Goal: Go to known website: Access a specific website the user already knows

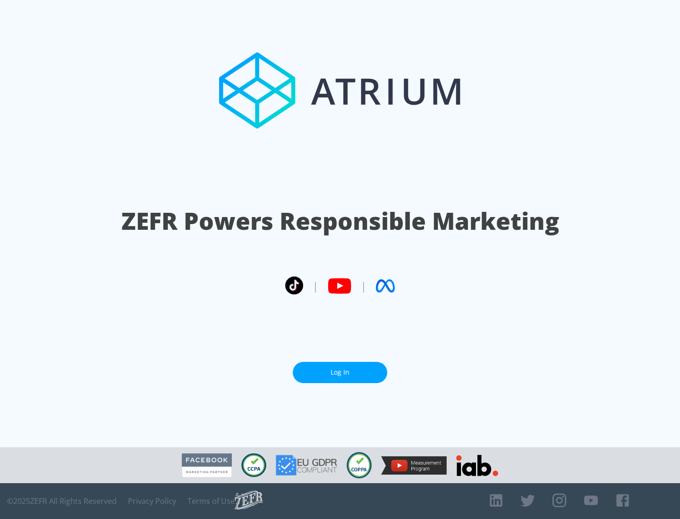
click at [340, 372] on link "Log In" at bounding box center [340, 372] width 94 height 21
